Goal: Task Accomplishment & Management: Manage account settings

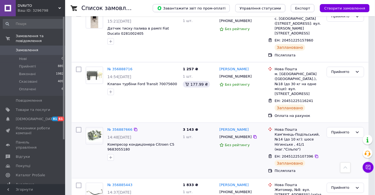
scroll to position [123, 0]
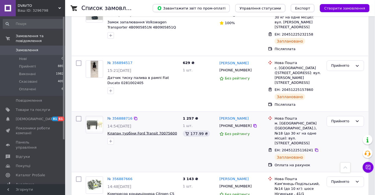
click at [142, 131] on span "Клапан турбіни Ford Transit 70075600" at bounding box center [142, 133] width 70 height 4
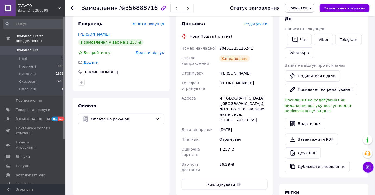
scroll to position [98, 0]
click at [130, 116] on span "Оплата на рахунок" at bounding box center [122, 119] width 62 height 6
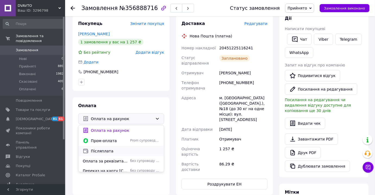
click at [102, 148] on span "Післяплата" at bounding box center [125, 150] width 69 height 5
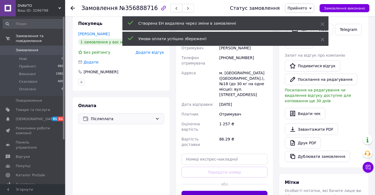
click at [231, 191] on button "Згенерувати ЕН" at bounding box center [224, 196] width 86 height 11
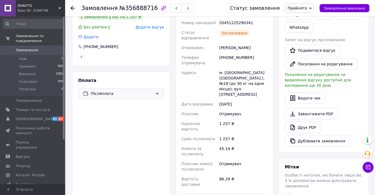
scroll to position [172, 0]
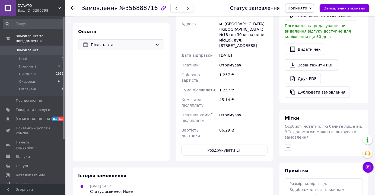
click at [73, 11] on div at bounding box center [73, 7] width 4 height 5
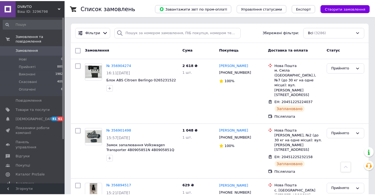
scroll to position [123, 0]
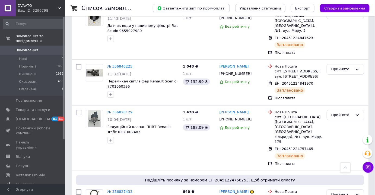
scroll to position [518, 0]
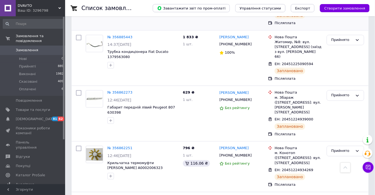
scroll to position [320, 0]
click at [40, 107] on span "Товари та послуги" at bounding box center [33, 109] width 34 height 5
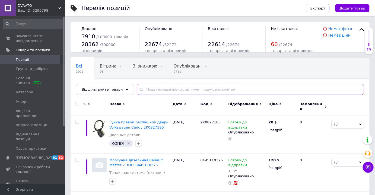
click at [199, 90] on input "text" at bounding box center [250, 89] width 227 height 11
paste input "2K0827185"
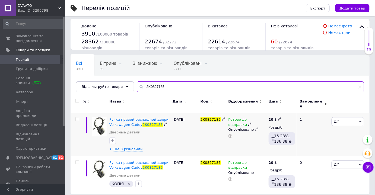
scroll to position [4, 0]
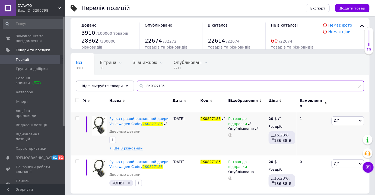
type input "2K0827185"
click at [243, 126] on div "Опубліковано" at bounding box center [246, 128] width 37 height 5
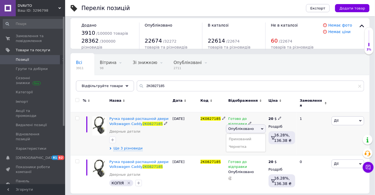
drag, startPoint x: 240, startPoint y: 135, endPoint x: 225, endPoint y: 124, distance: 17.9
click at [239, 135] on li "Прихований" at bounding box center [245, 139] width 39 height 8
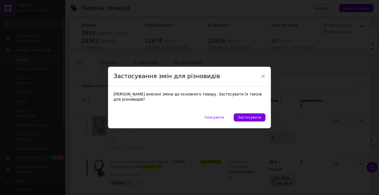
drag, startPoint x: 245, startPoint y: 113, endPoint x: 194, endPoint y: 72, distance: 65.0
click at [243, 113] on button "Застосувати" at bounding box center [249, 117] width 32 height 8
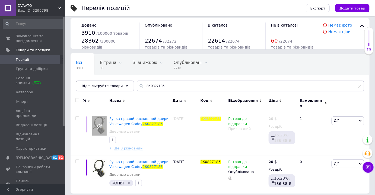
scroll to position [0, 0]
